Goal: Task Accomplishment & Management: Manage account settings

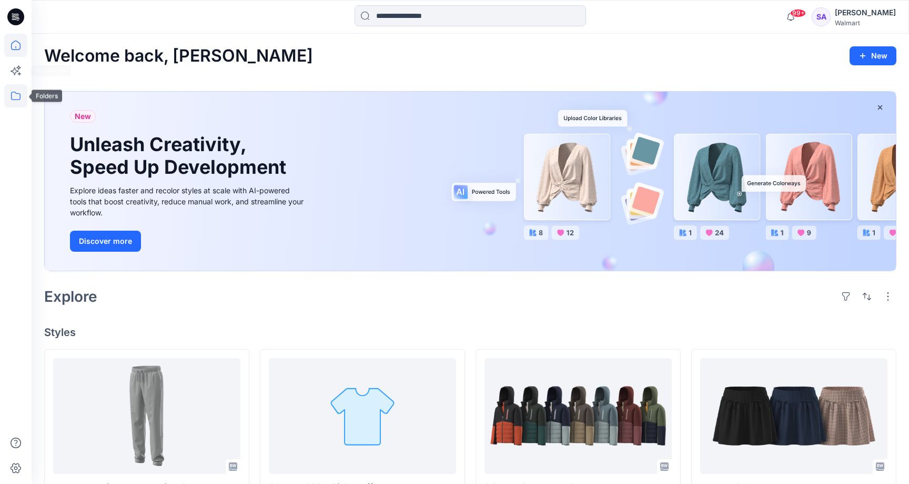
click at [13, 101] on icon at bounding box center [15, 95] width 23 height 23
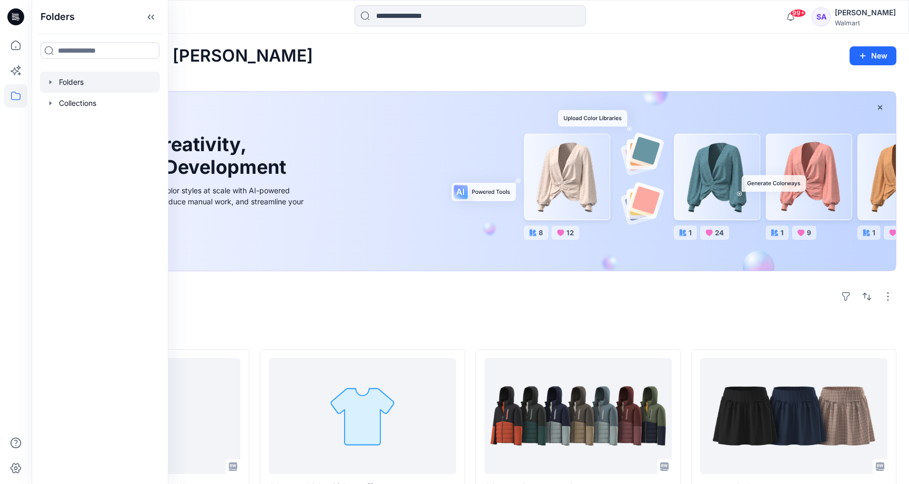
click at [88, 87] on div at bounding box center [100, 82] width 120 height 21
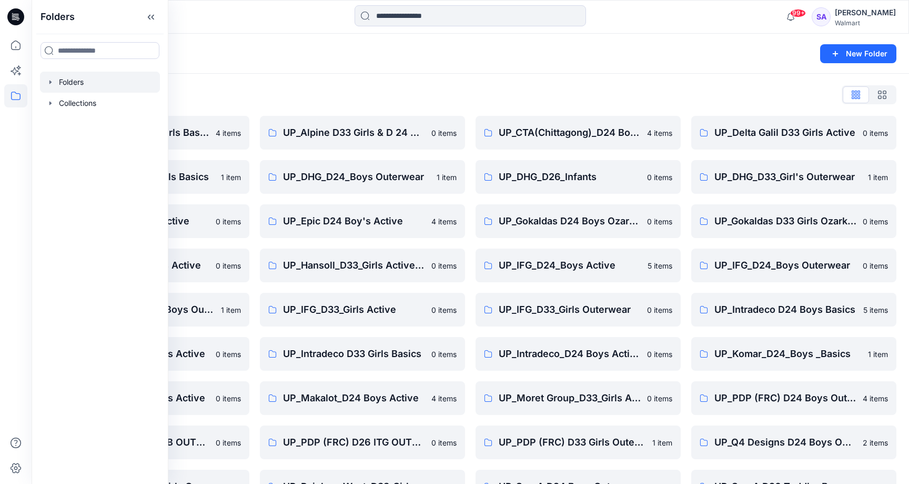
drag, startPoint x: 290, startPoint y: 94, endPoint x: 297, endPoint y: 103, distance: 12.0
click at [290, 94] on div "Folders List" at bounding box center [470, 94] width 852 height 17
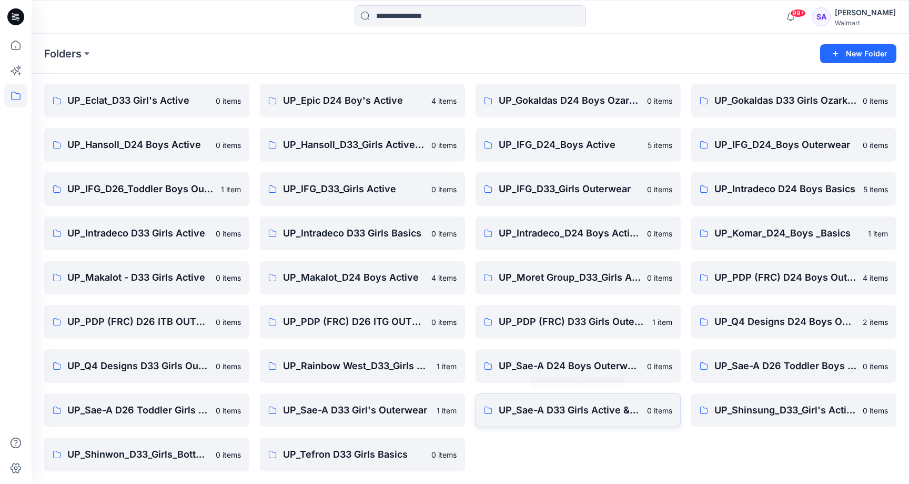
scroll to position [120, 0]
click at [324, 417] on link "UP_Sae-A D33 Girl's Outerwear" at bounding box center [362, 410] width 205 height 34
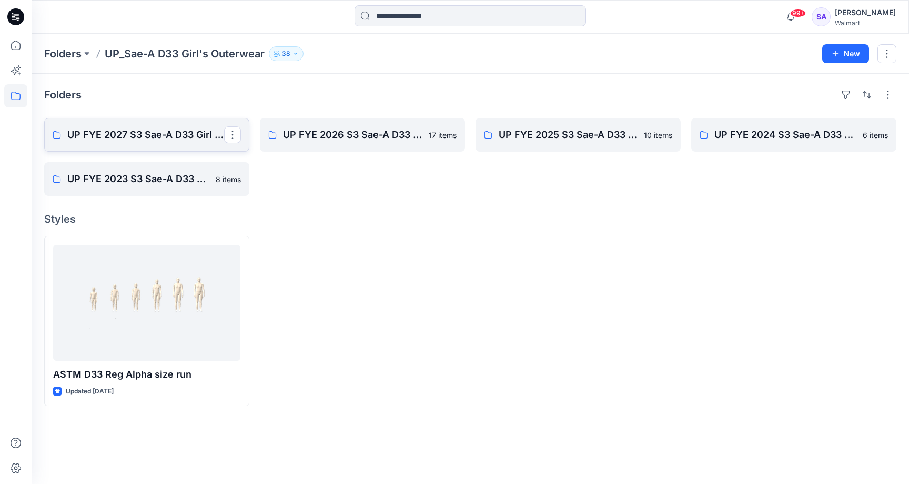
click at [146, 136] on p "UP FYE 2027 S3 Sae-A D33 Girl Outerwear - OZARK TRAIL" at bounding box center [145, 134] width 157 height 15
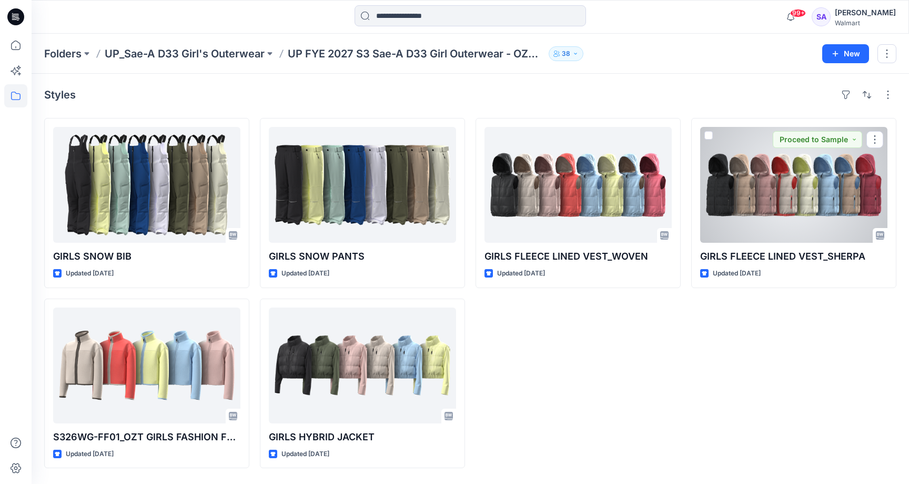
click at [769, 206] on div at bounding box center [793, 185] width 187 height 116
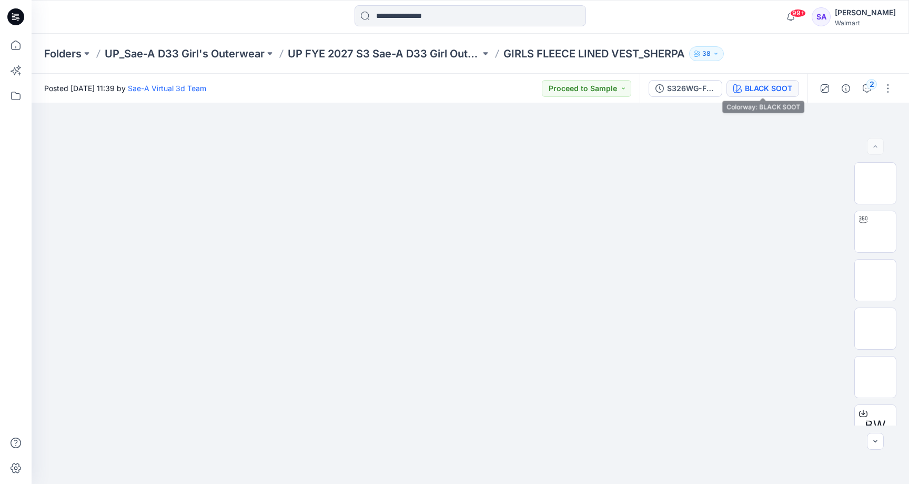
click at [768, 91] on div "BLACK SOOT" at bounding box center [768, 89] width 47 height 12
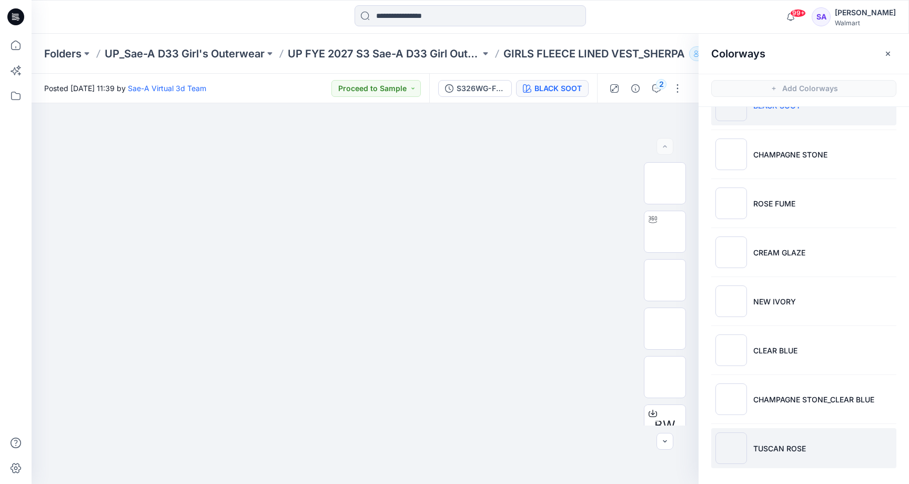
scroll to position [32, 0]
click at [787, 443] on p "TUSCAN ROSE" at bounding box center [780, 448] width 53 height 11
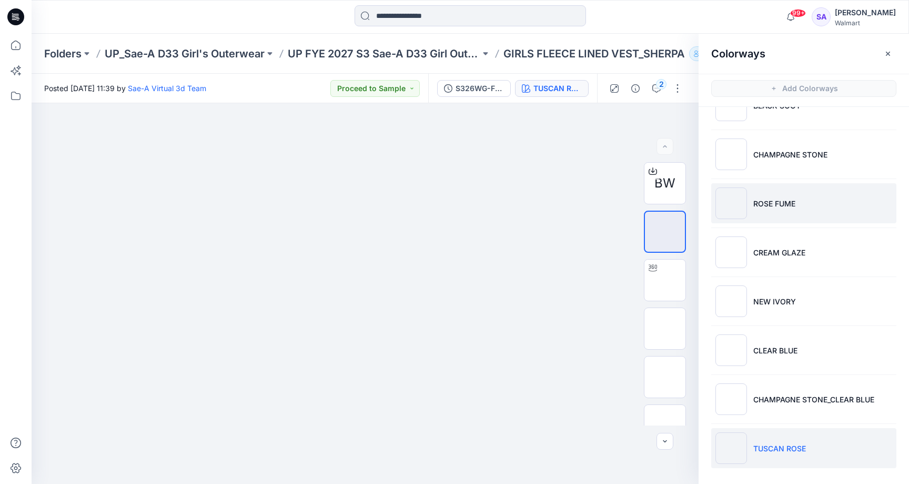
click at [759, 200] on p "ROSE FUME" at bounding box center [775, 203] width 42 height 11
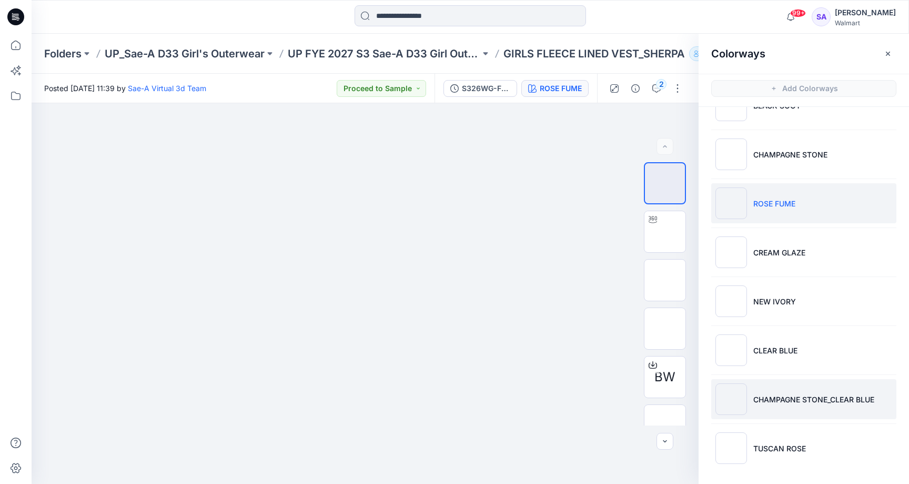
click at [784, 398] on p "CHAMPAGNE STONE_CLEAR BLUE" at bounding box center [814, 399] width 121 height 11
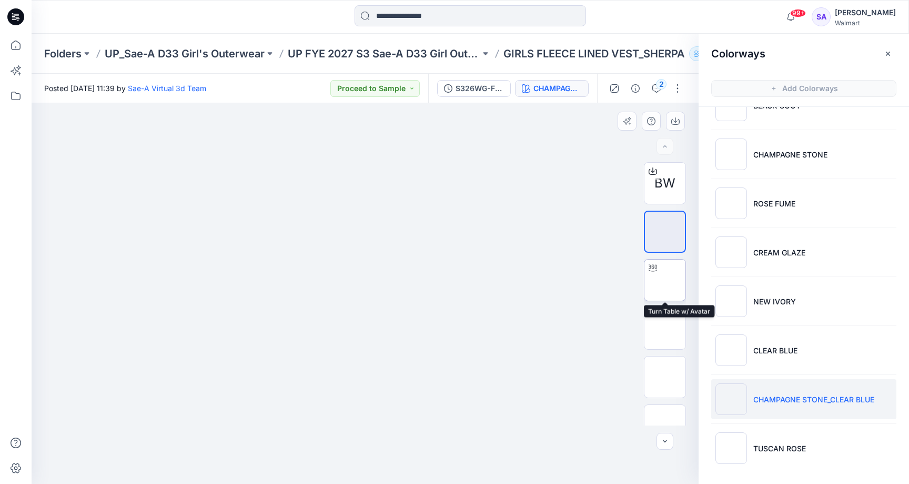
click at [665, 280] on img at bounding box center [665, 280] width 0 height 0
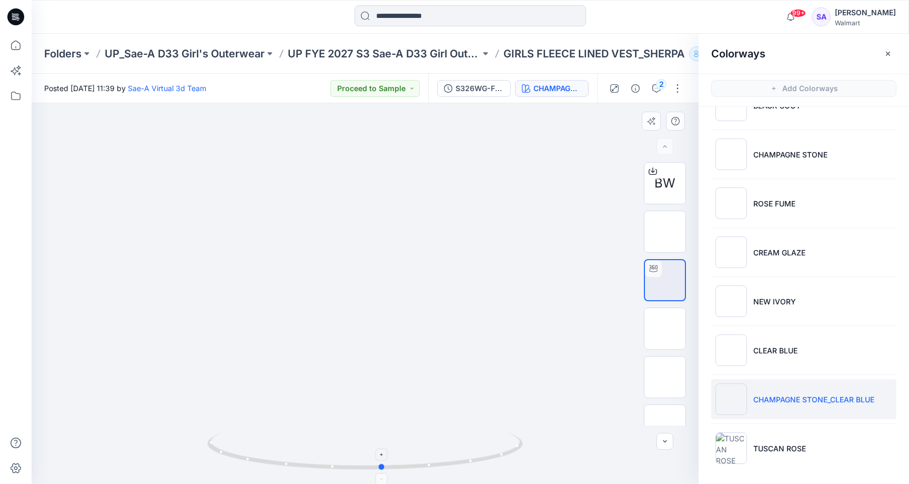
drag, startPoint x: 387, startPoint y: 468, endPoint x: 406, endPoint y: 458, distance: 21.4
click at [406, 458] on icon at bounding box center [366, 452] width 318 height 39
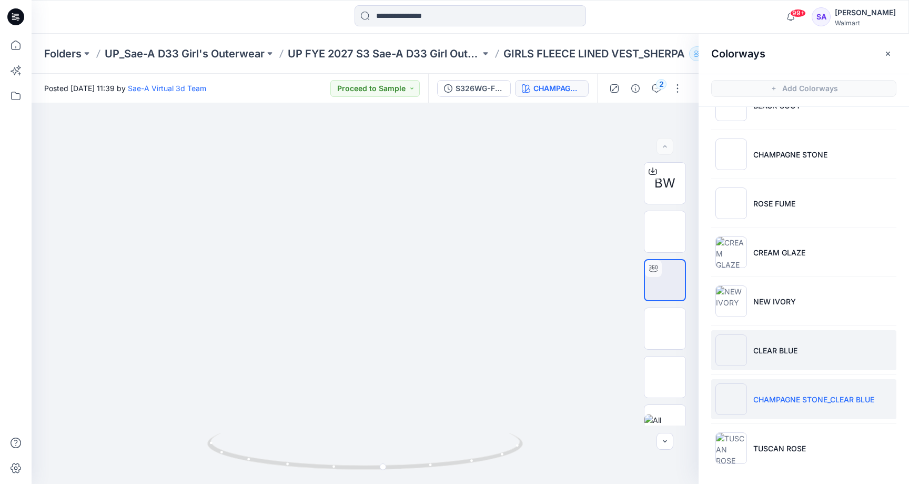
click at [798, 347] on li "CLEAR BLUE" at bounding box center [803, 350] width 185 height 40
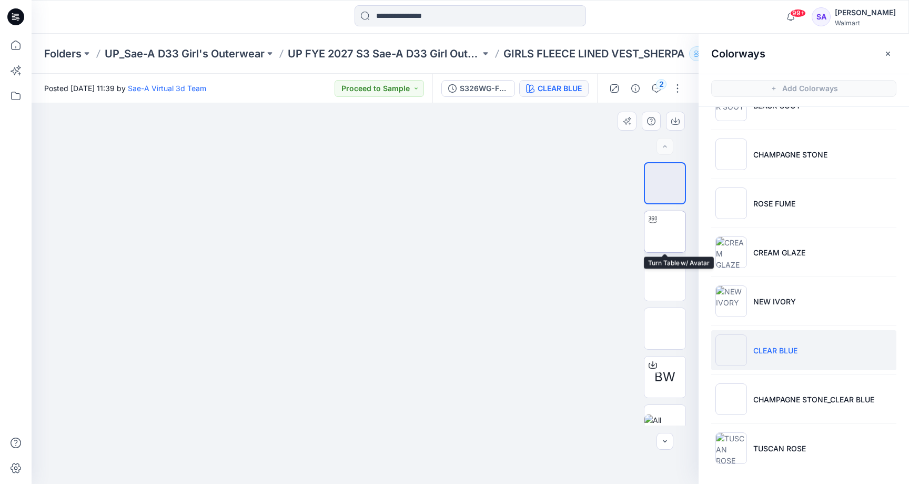
click at [665, 232] on img at bounding box center [665, 232] width 0 height 0
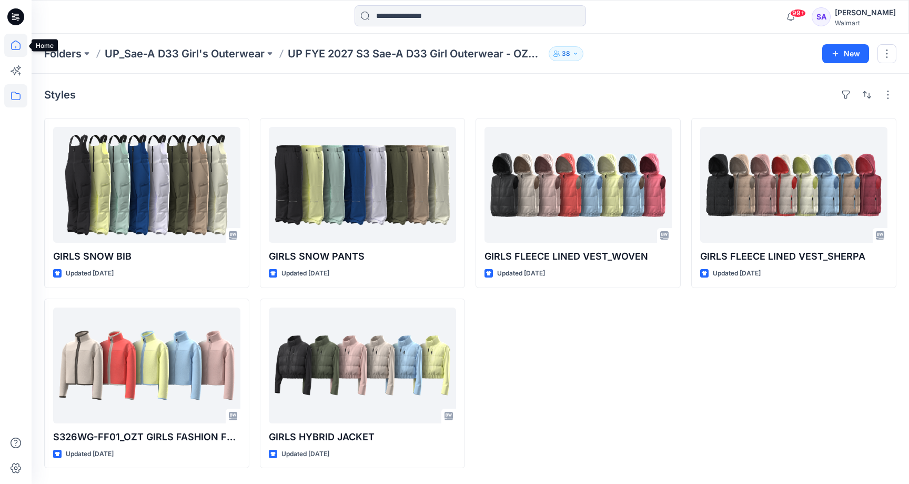
click at [21, 48] on icon at bounding box center [15, 45] width 23 height 23
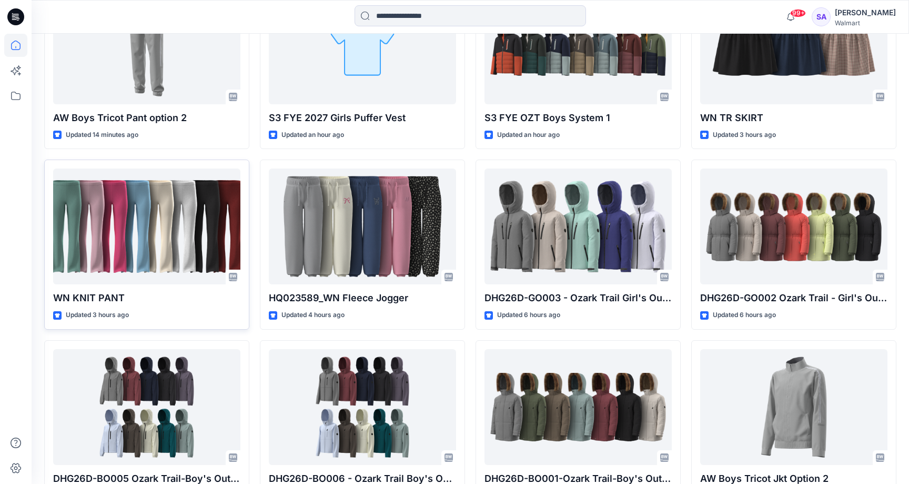
scroll to position [372, 0]
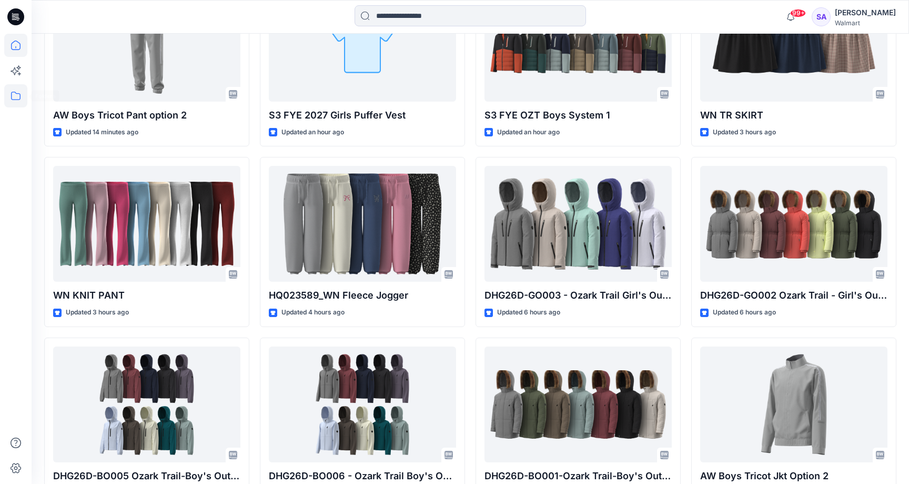
click at [15, 93] on icon at bounding box center [15, 95] width 23 height 23
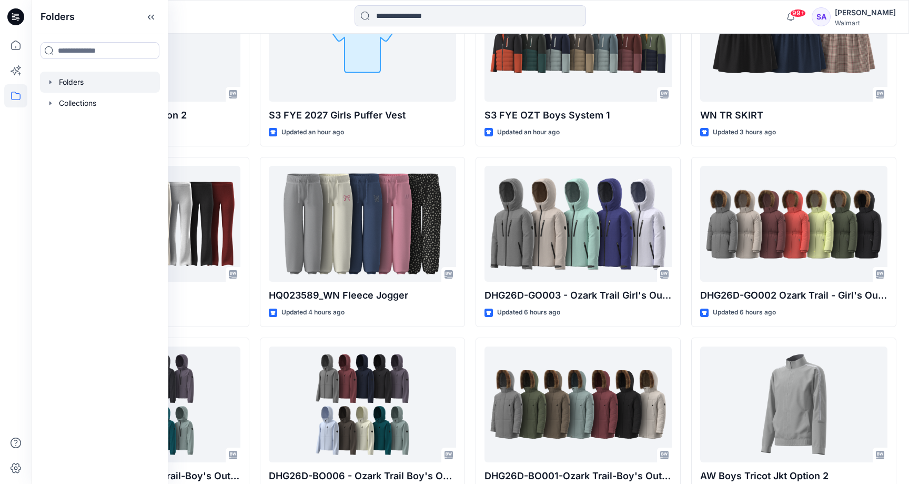
click at [97, 77] on div at bounding box center [100, 82] width 120 height 21
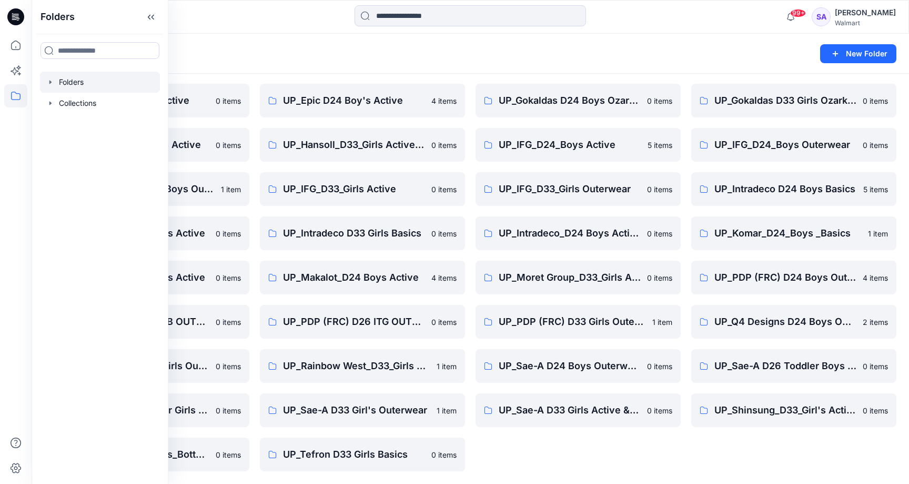
scroll to position [120, 0]
click at [256, 48] on div "Folders" at bounding box center [429, 53] width 770 height 15
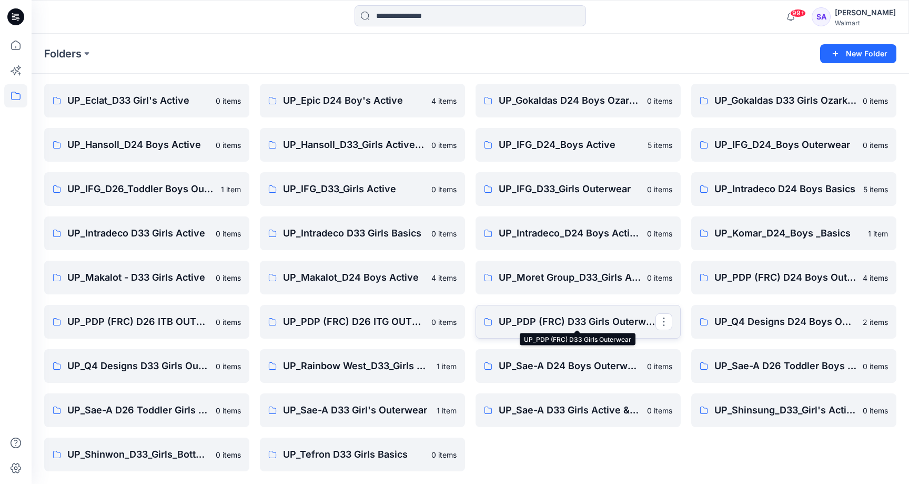
click at [592, 318] on p "UP_PDP (FRC) D33 Girls Outerwear" at bounding box center [577, 321] width 157 height 15
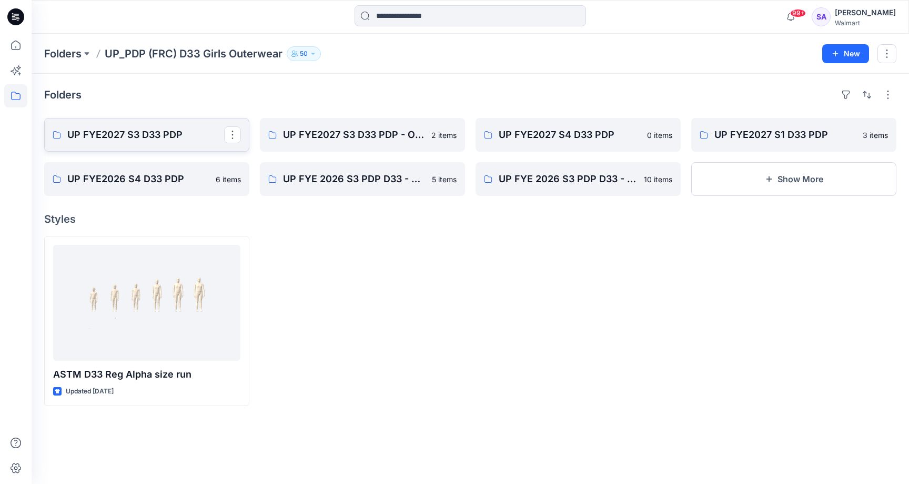
click at [149, 124] on link "UP FYE2027 S3 D33 PDP" at bounding box center [146, 135] width 205 height 34
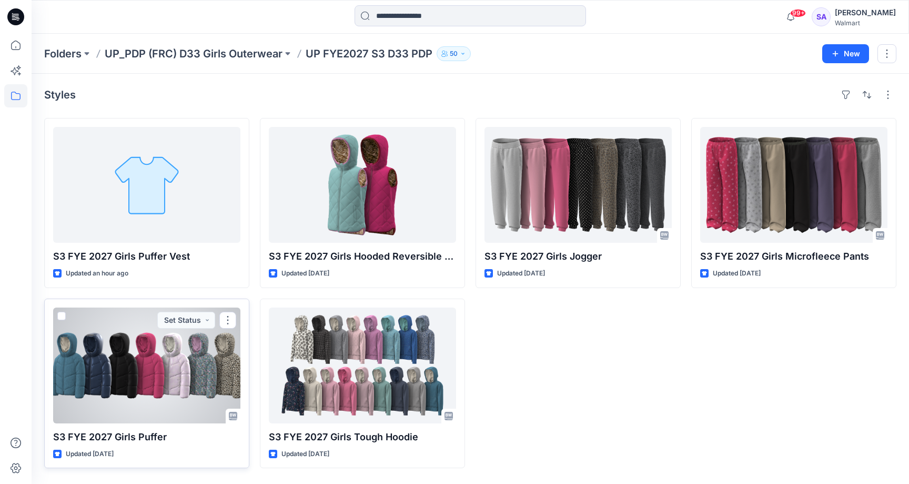
click at [158, 378] on div at bounding box center [146, 365] width 187 height 116
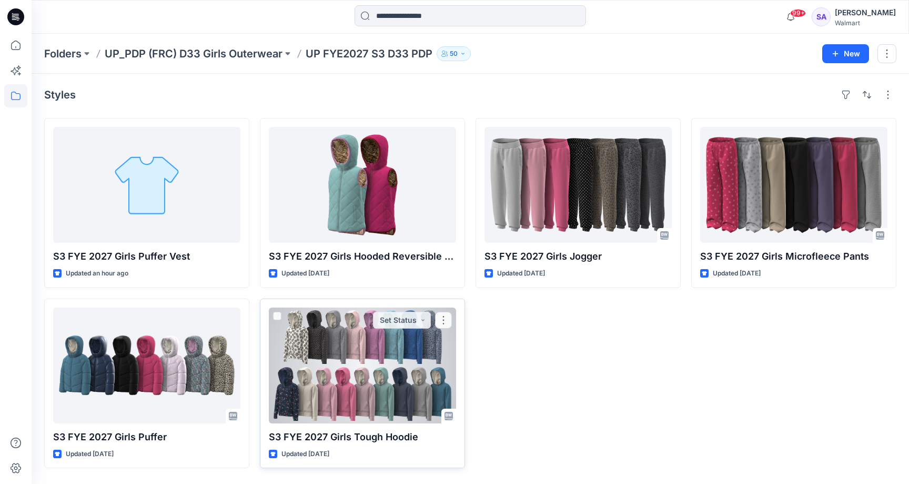
click at [326, 363] on div at bounding box center [362, 365] width 187 height 116
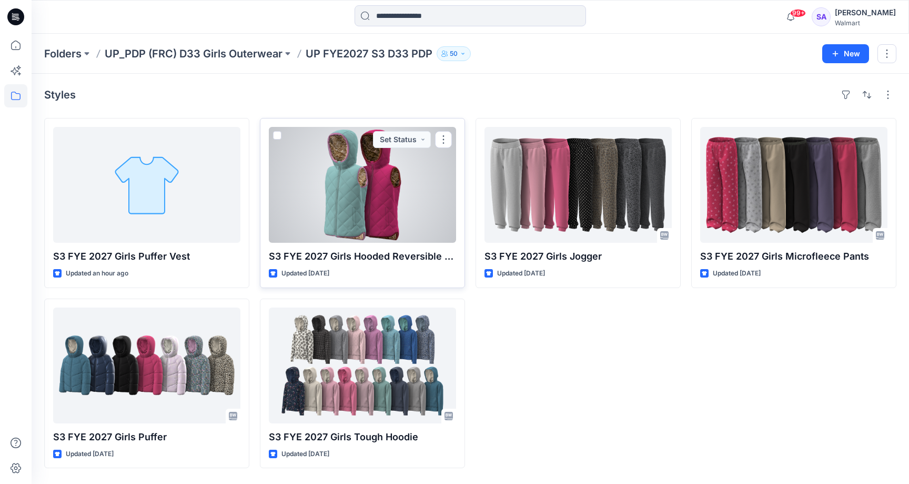
click at [349, 208] on div at bounding box center [362, 185] width 187 height 116
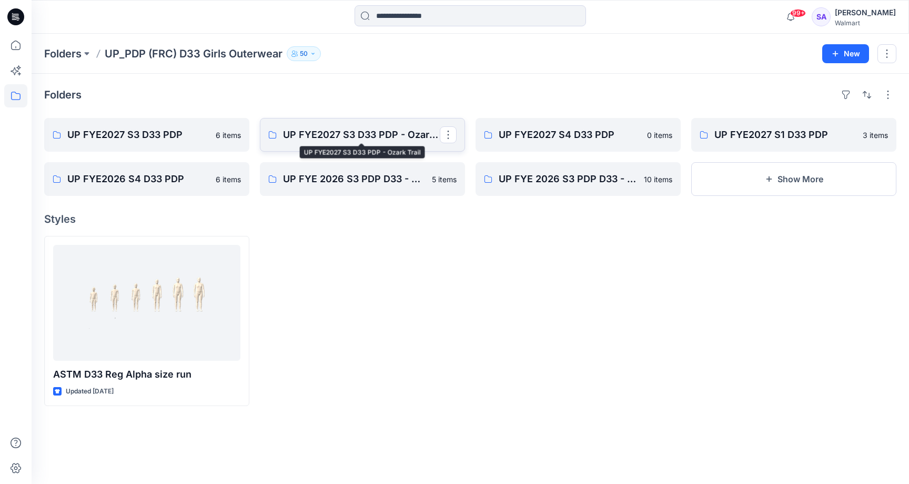
click at [385, 135] on p "UP FYE2027 S3 D33 PDP - Ozark Trail" at bounding box center [361, 134] width 157 height 15
click at [25, 47] on icon at bounding box center [15, 45] width 23 height 23
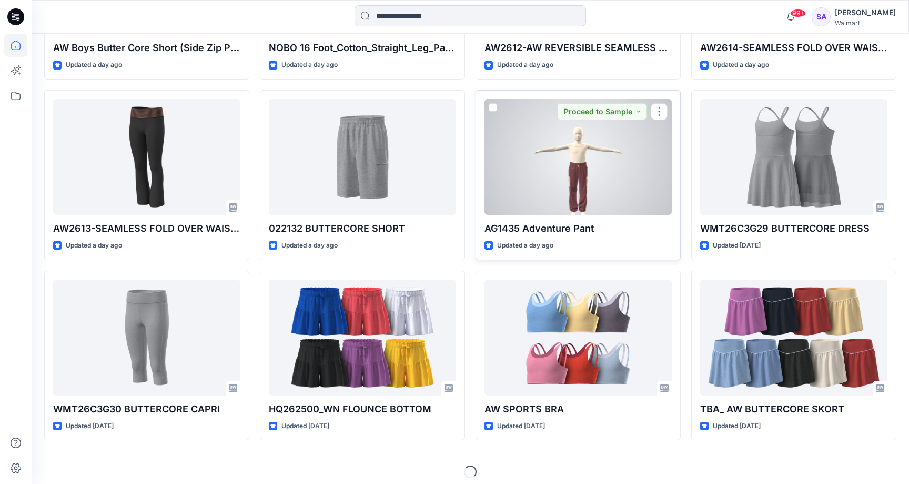
scroll to position [1520, 0]
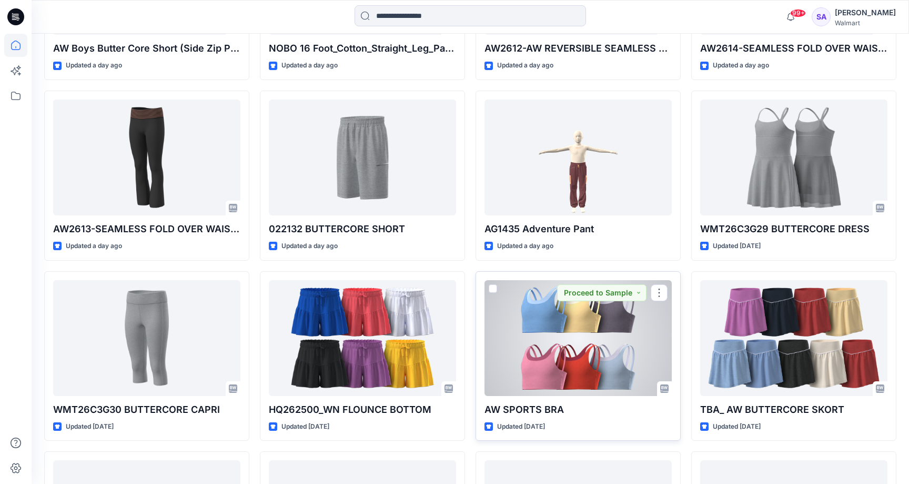
click at [563, 324] on div at bounding box center [578, 338] width 187 height 116
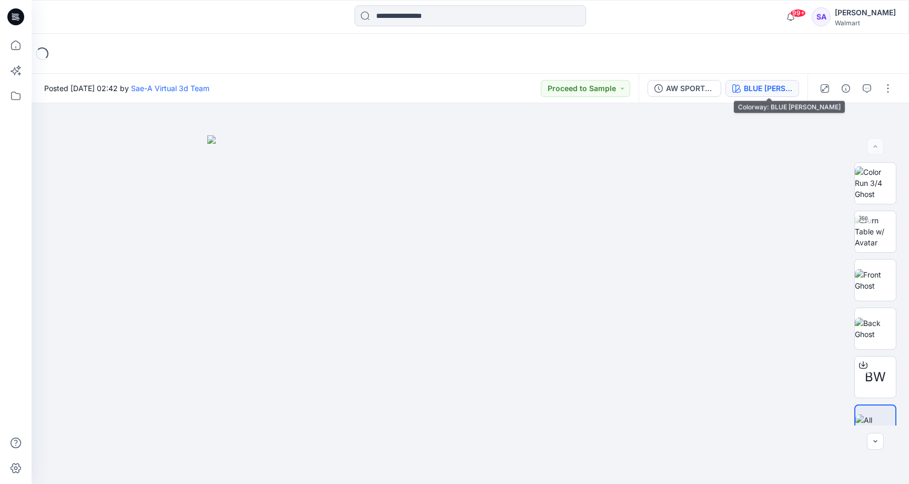
click at [785, 88] on div "BLUE [PERSON_NAME]" at bounding box center [768, 89] width 48 height 12
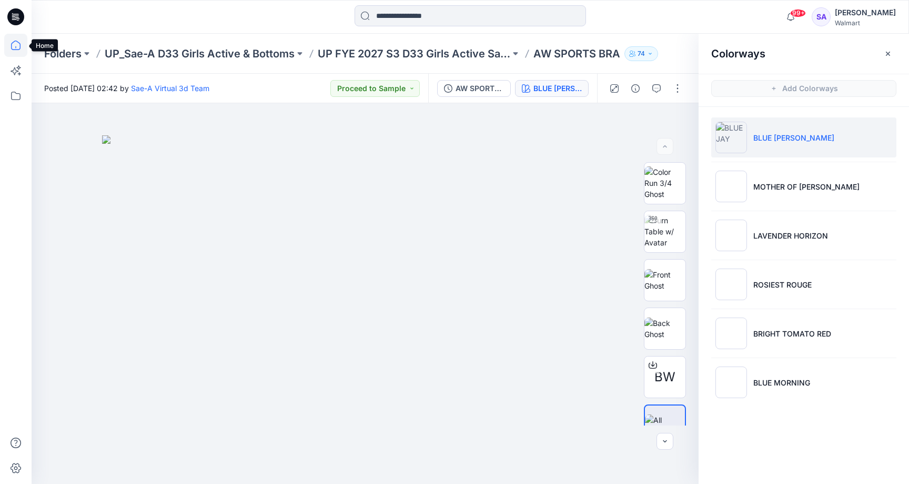
click at [14, 44] on icon at bounding box center [15, 45] width 23 height 23
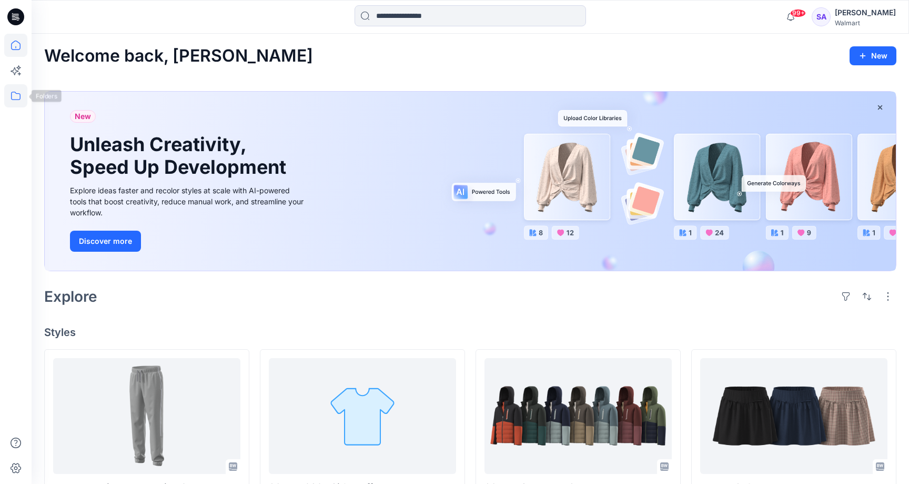
click at [19, 96] on icon at bounding box center [15, 95] width 23 height 23
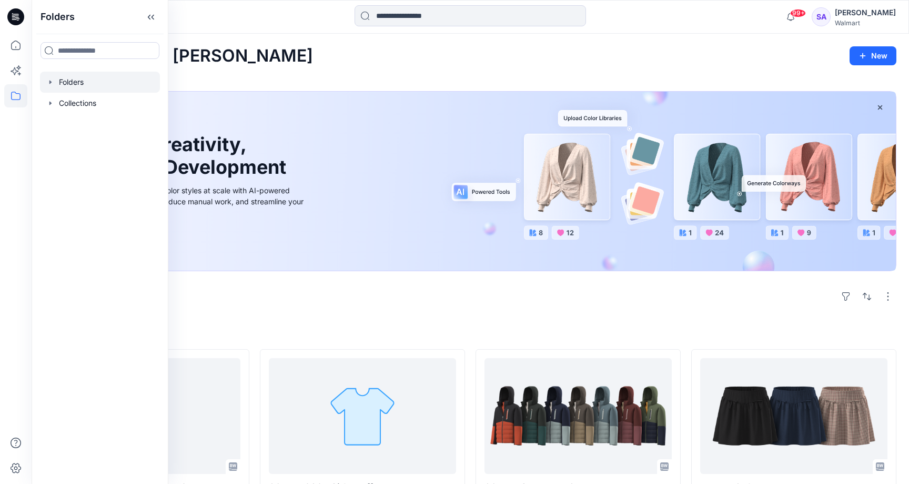
click at [74, 85] on div at bounding box center [100, 82] width 120 height 21
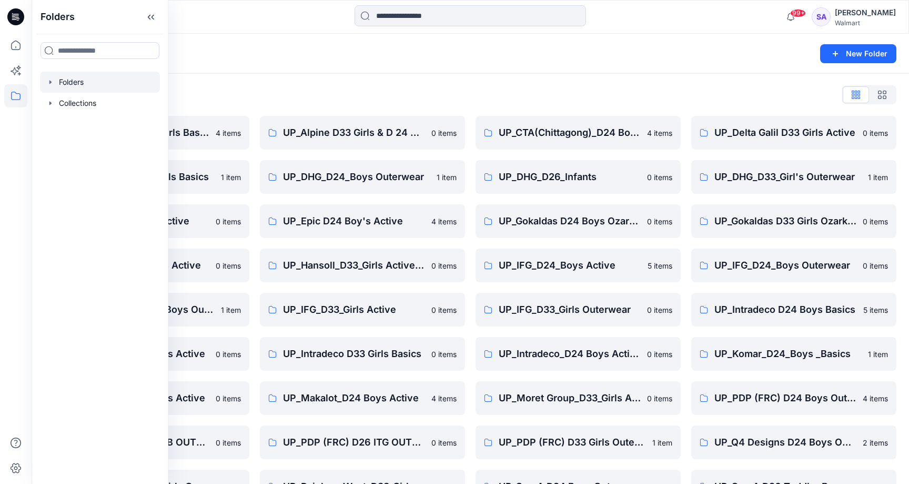
click at [272, 100] on div "Folders List" at bounding box center [470, 94] width 852 height 17
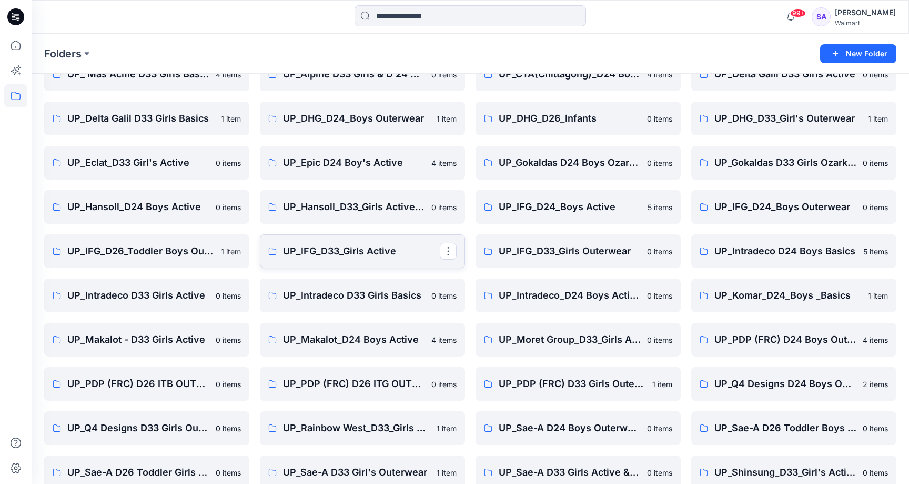
scroll to position [58, 0]
click at [541, 297] on p "UP_Intradeco_D24 Boys Active" at bounding box center [577, 295] width 157 height 15
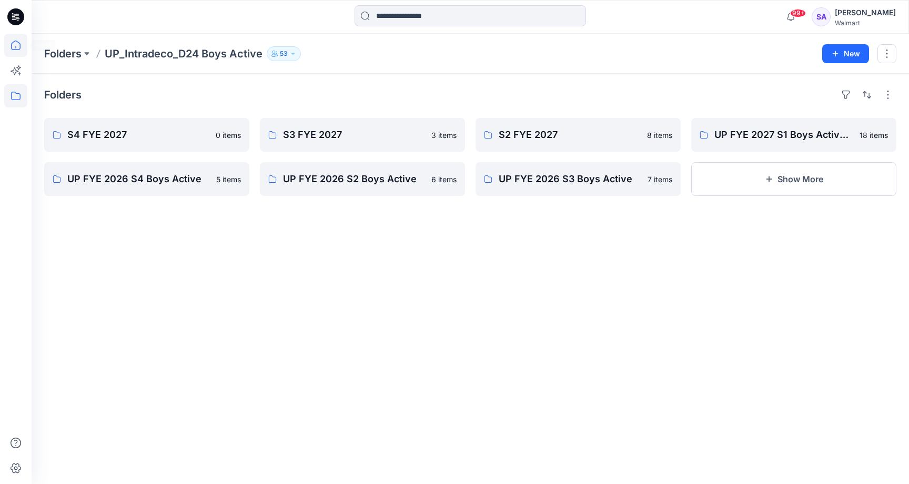
click at [21, 44] on icon at bounding box center [15, 45] width 23 height 23
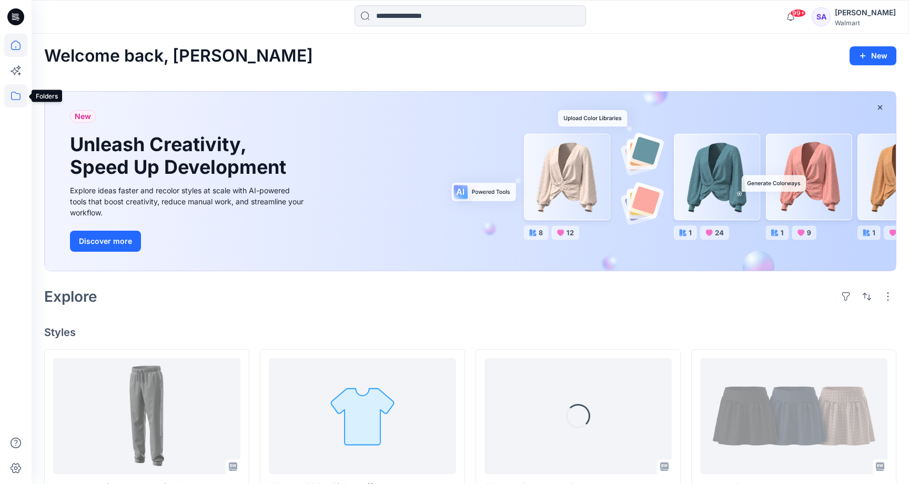
click at [13, 94] on icon at bounding box center [15, 95] width 23 height 23
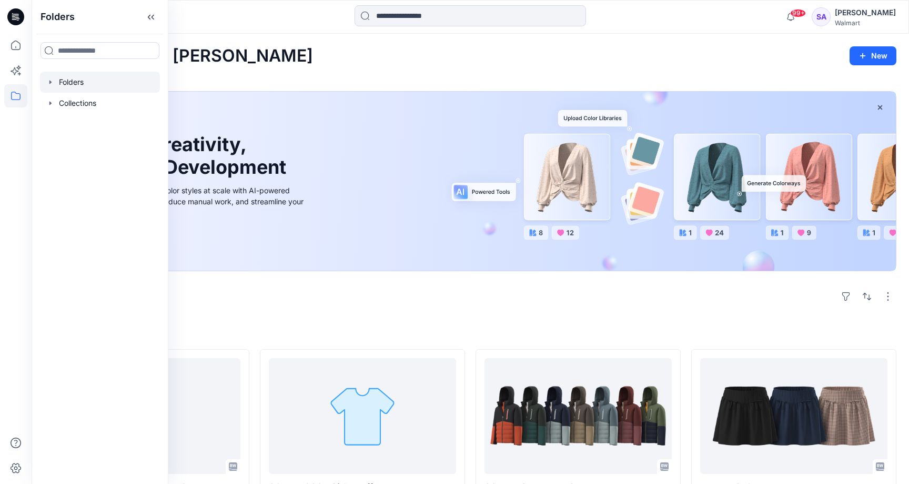
click at [94, 81] on div at bounding box center [100, 82] width 120 height 21
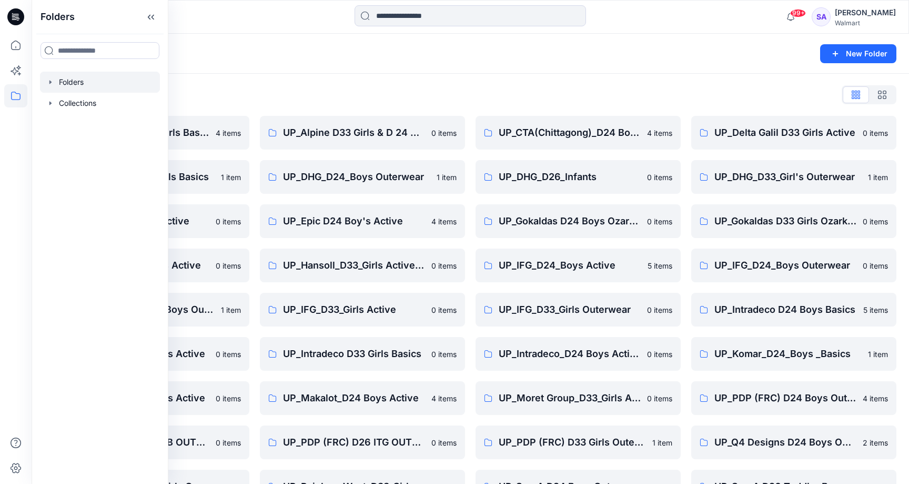
click at [533, 86] on div "Folders List UP_ Mas Acme D33 Girls Basics 4 items UP_Delta Galil D33 Girls Bas…" at bounding box center [471, 339] width 878 height 530
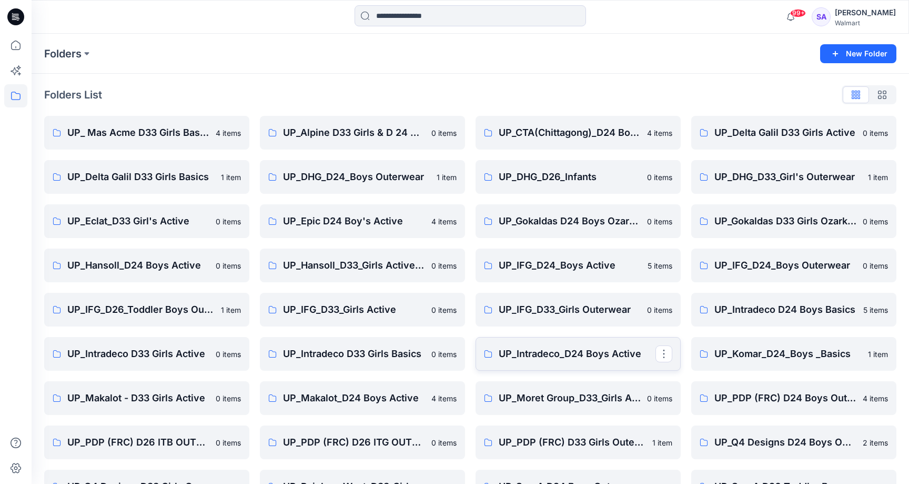
click at [563, 355] on p "UP_Intradeco_D24 Boys Active" at bounding box center [577, 353] width 157 height 15
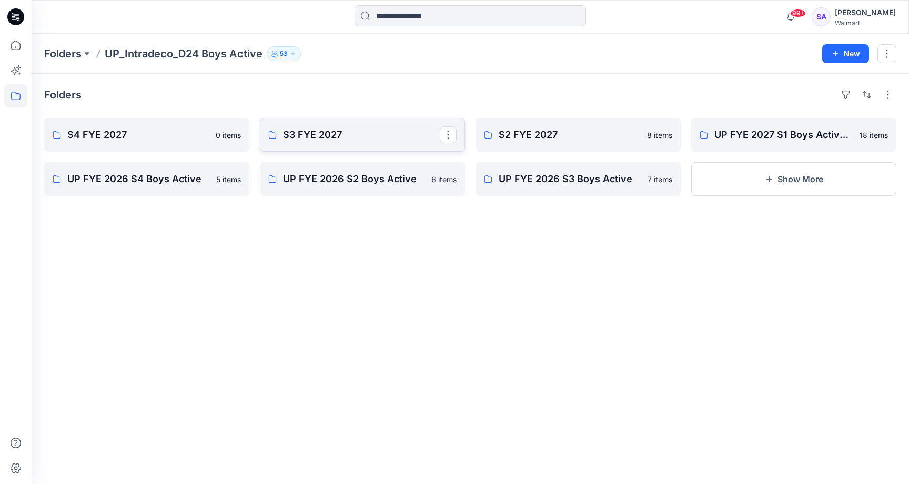
click at [366, 140] on p "S3 FYE 2027" at bounding box center [361, 134] width 157 height 15
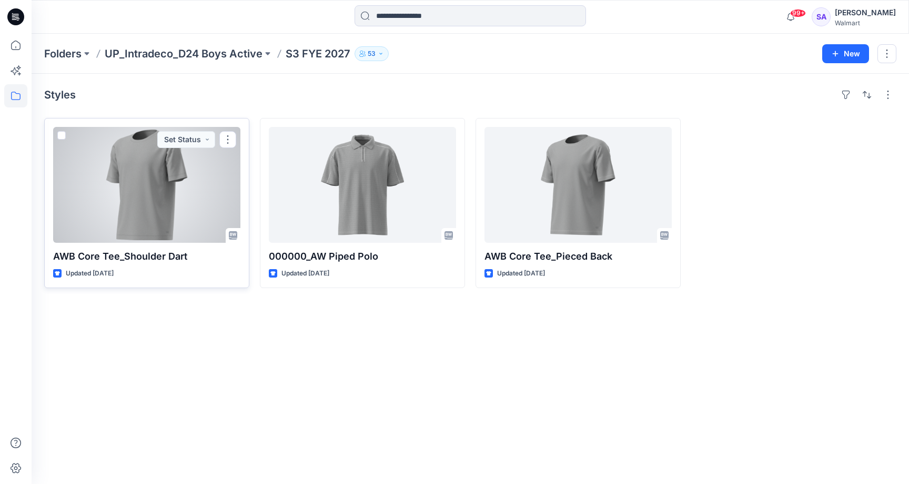
click at [147, 202] on div at bounding box center [146, 185] width 187 height 116
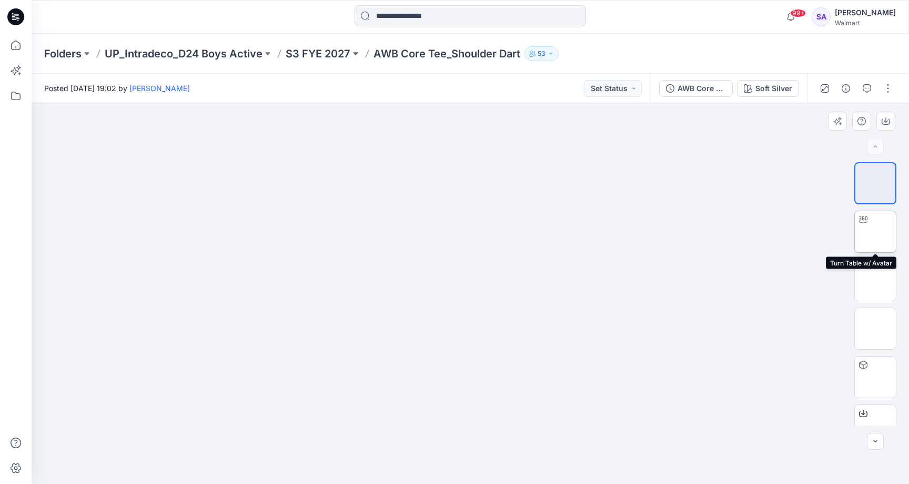
click at [876, 232] on img at bounding box center [876, 232] width 0 height 0
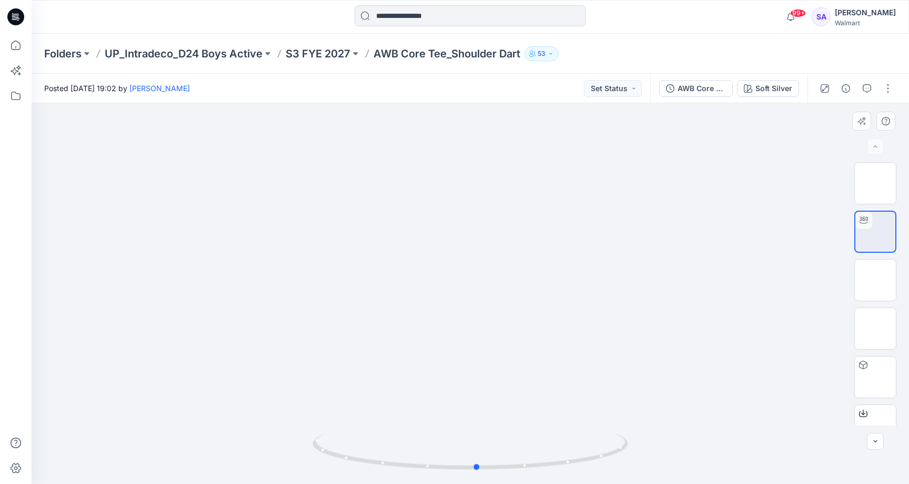
drag, startPoint x: 525, startPoint y: 465, endPoint x: 532, endPoint y: 477, distance: 14.4
click at [532, 477] on div at bounding box center [471, 293] width 878 height 380
drag, startPoint x: 540, startPoint y: 260, endPoint x: 477, endPoint y: 451, distance: 200.7
click at [477, 451] on div at bounding box center [471, 293] width 878 height 380
drag, startPoint x: 529, startPoint y: 305, endPoint x: 557, endPoint y: 446, distance: 143.8
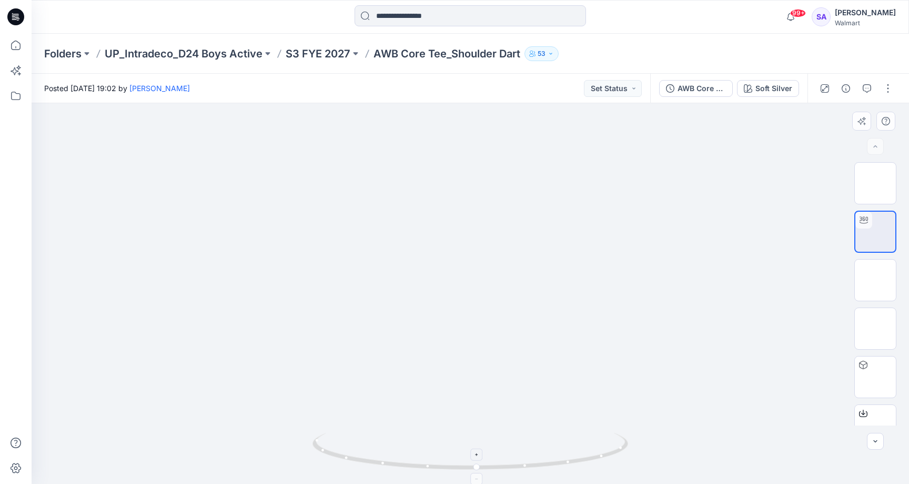
click at [557, 446] on div at bounding box center [471, 293] width 878 height 380
drag, startPoint x: 573, startPoint y: 320, endPoint x: 575, endPoint y: 329, distance: 8.7
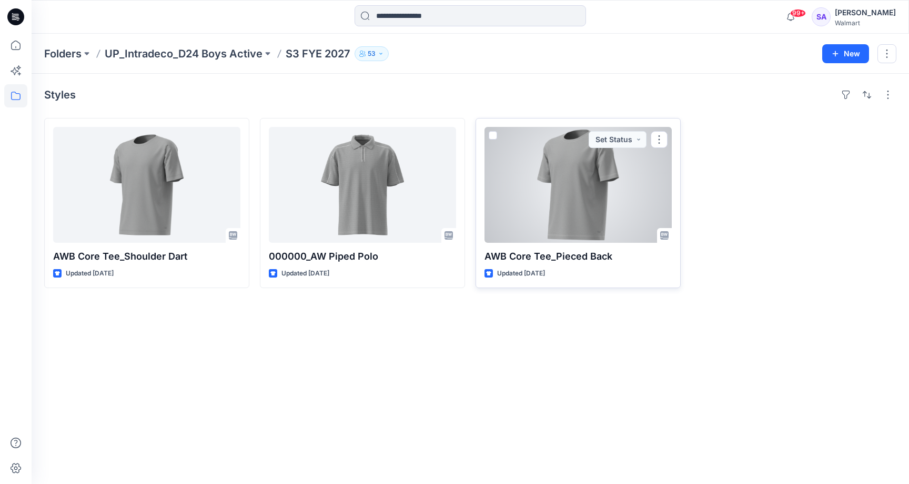
click at [527, 215] on div at bounding box center [578, 185] width 187 height 116
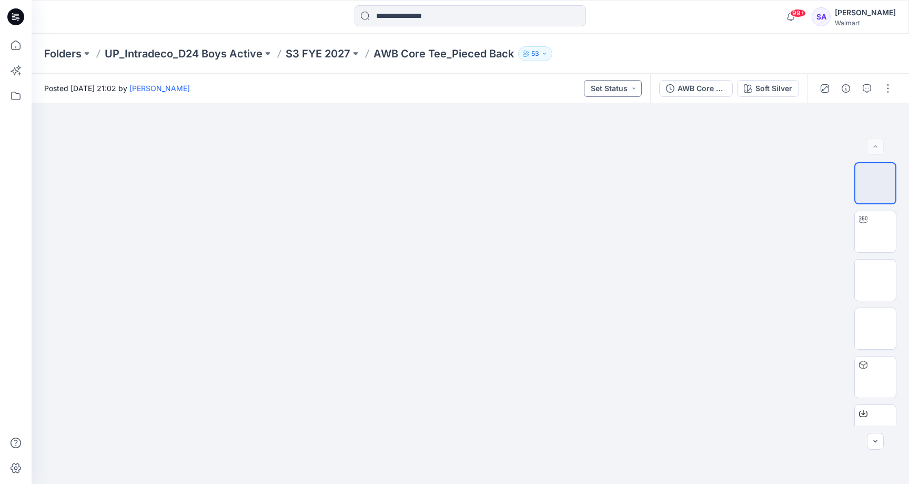
click at [631, 88] on button "Set Status" at bounding box center [613, 88] width 58 height 17
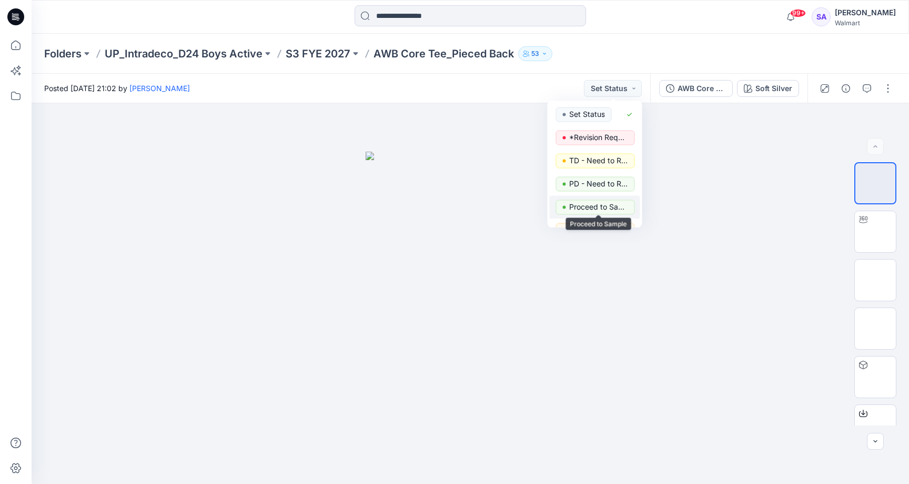
click at [592, 211] on p "Proceed to Sample" at bounding box center [598, 207] width 59 height 14
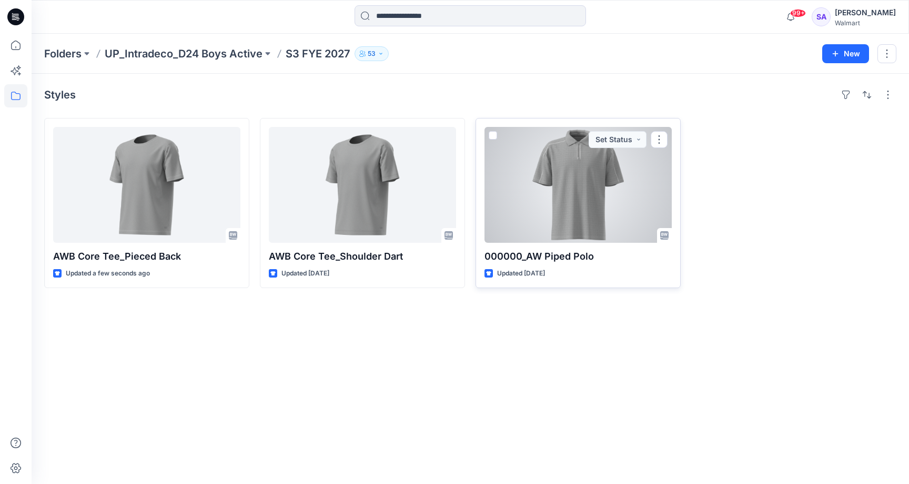
click at [563, 140] on div at bounding box center [578, 185] width 187 height 116
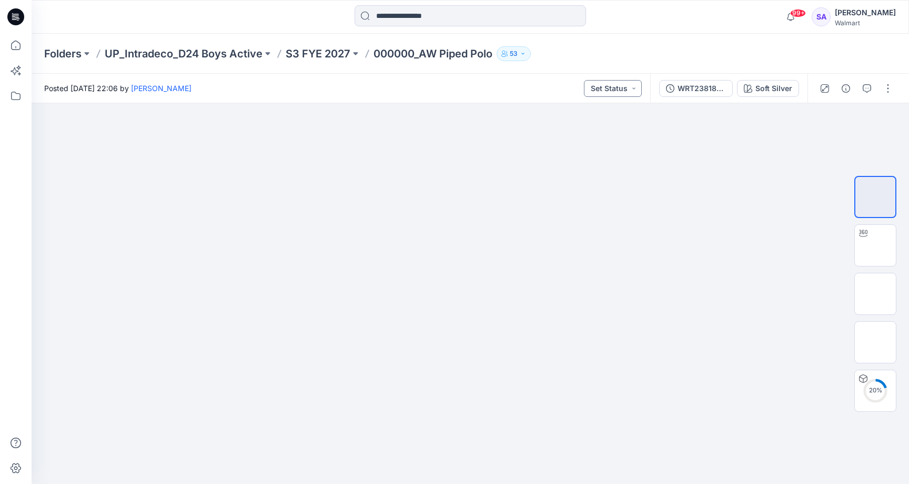
click at [625, 83] on button "Set Status" at bounding box center [613, 88] width 58 height 17
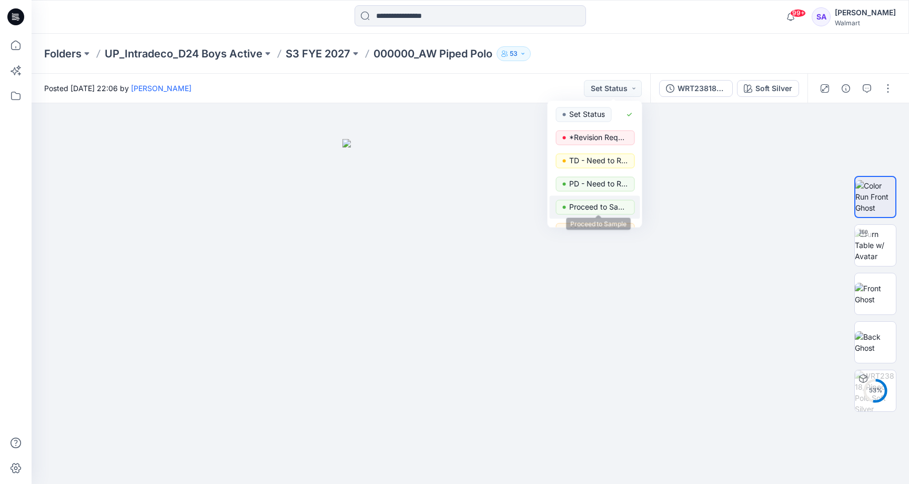
click at [602, 210] on p "Proceed to Sample" at bounding box center [598, 207] width 59 height 14
